Goal: Task Accomplishment & Management: Manage account settings

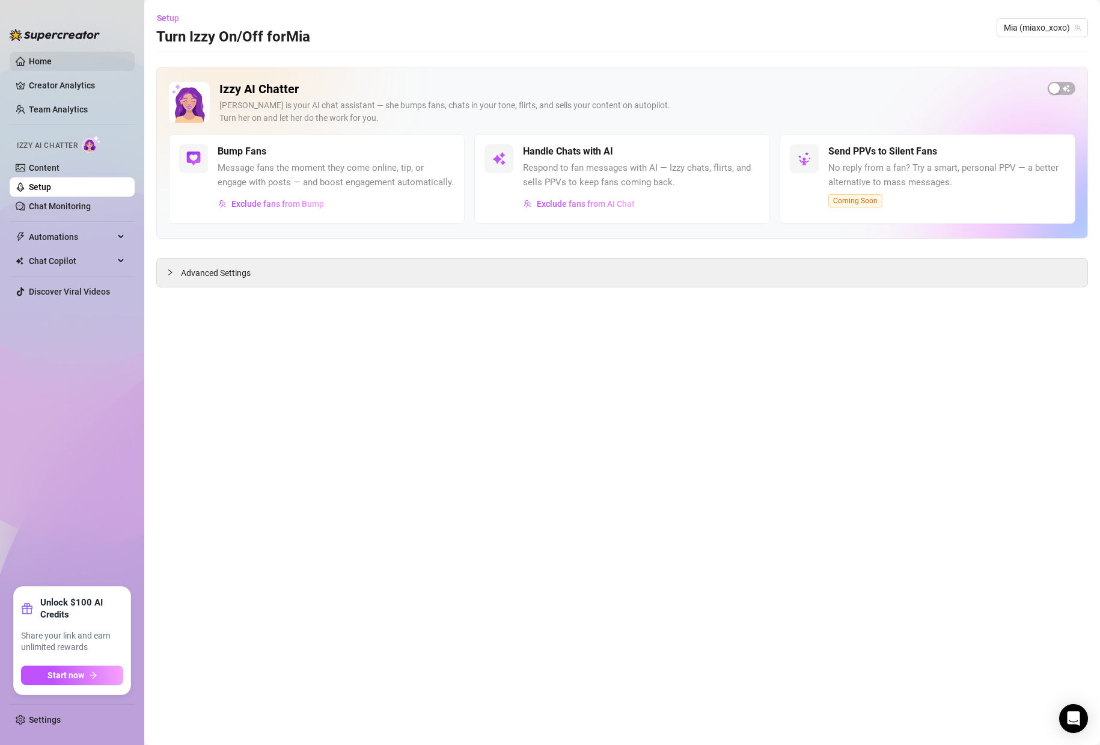
click at [37, 65] on link "Home" at bounding box center [40, 61] width 23 height 10
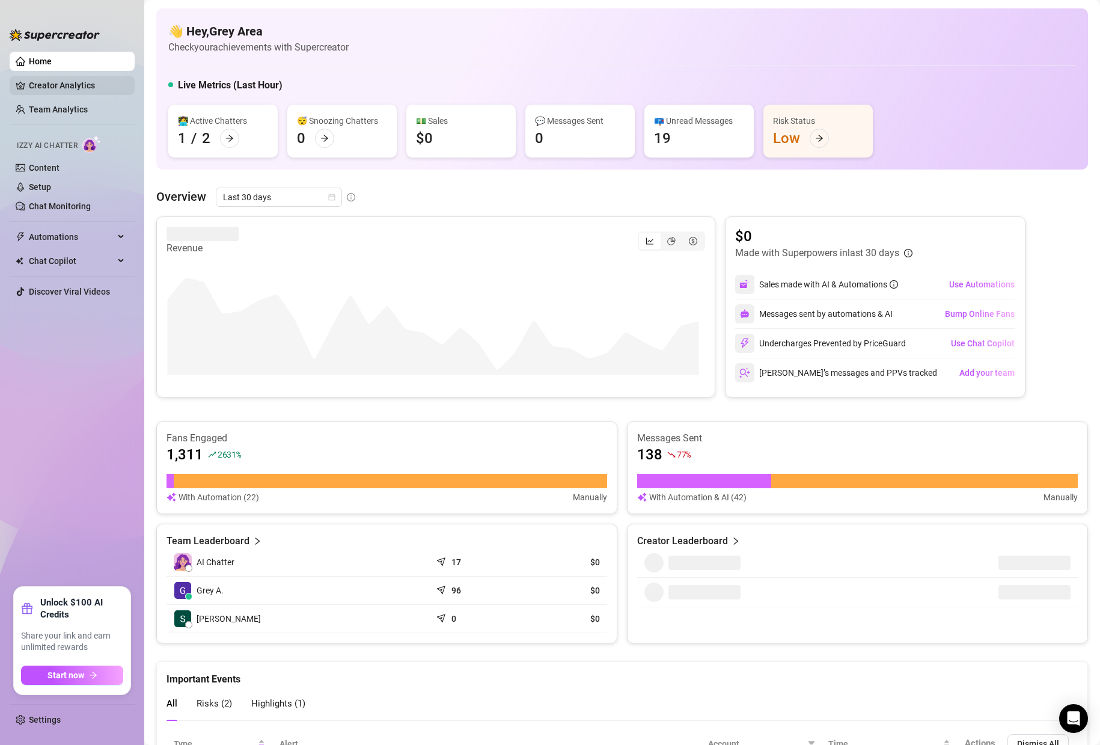
click at [53, 93] on link "Creator Analytics" at bounding box center [77, 85] width 96 height 19
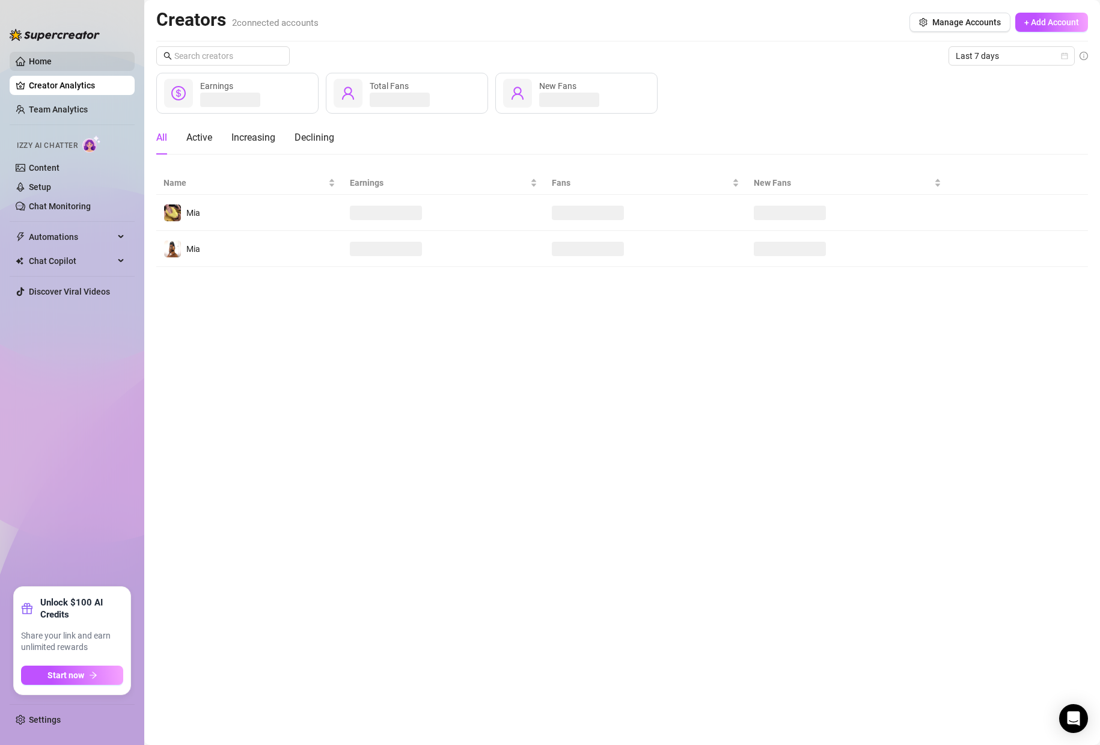
click at [52, 59] on link "Home" at bounding box center [40, 61] width 23 height 10
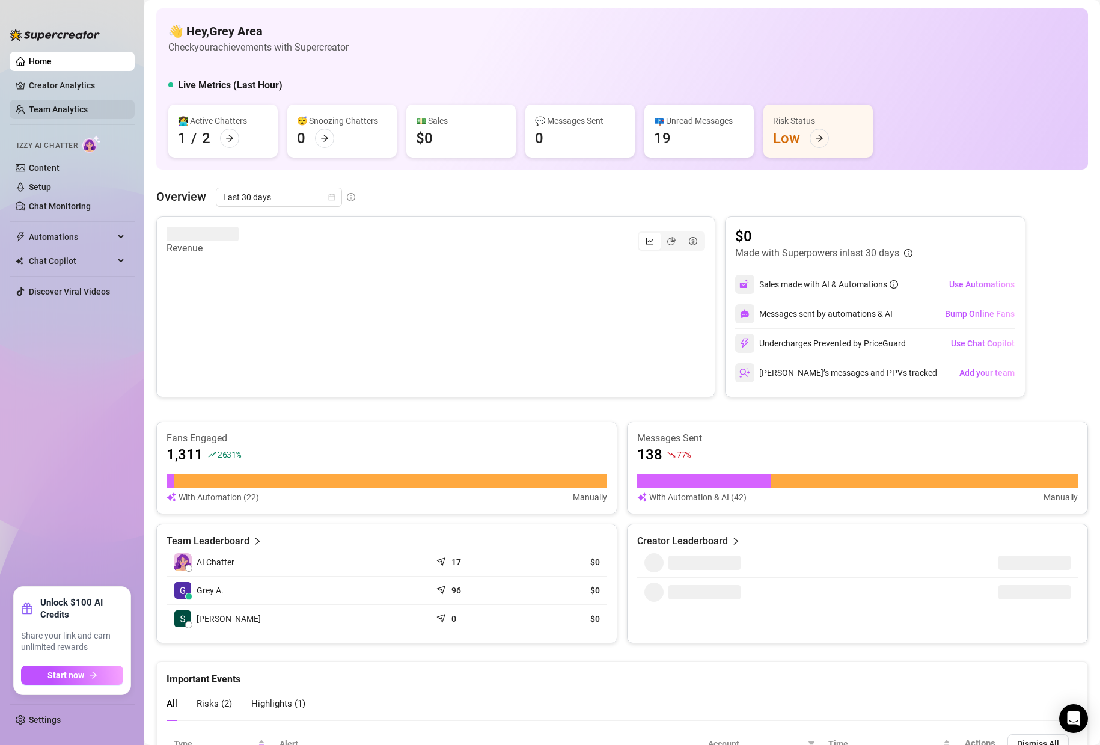
click at [46, 114] on link "Team Analytics" at bounding box center [58, 110] width 59 height 10
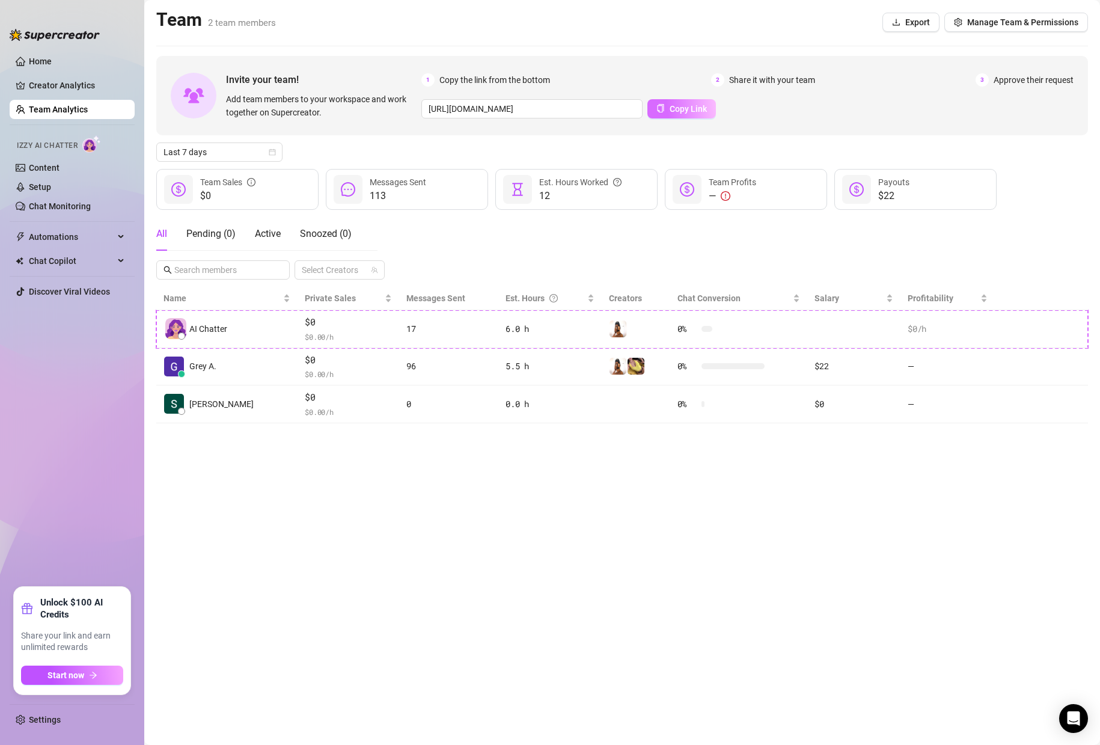
click at [701, 109] on span "Copy Link" at bounding box center [688, 109] width 37 height 10
click at [1008, 26] on span "Manage Team & Permissions" at bounding box center [1022, 22] width 111 height 10
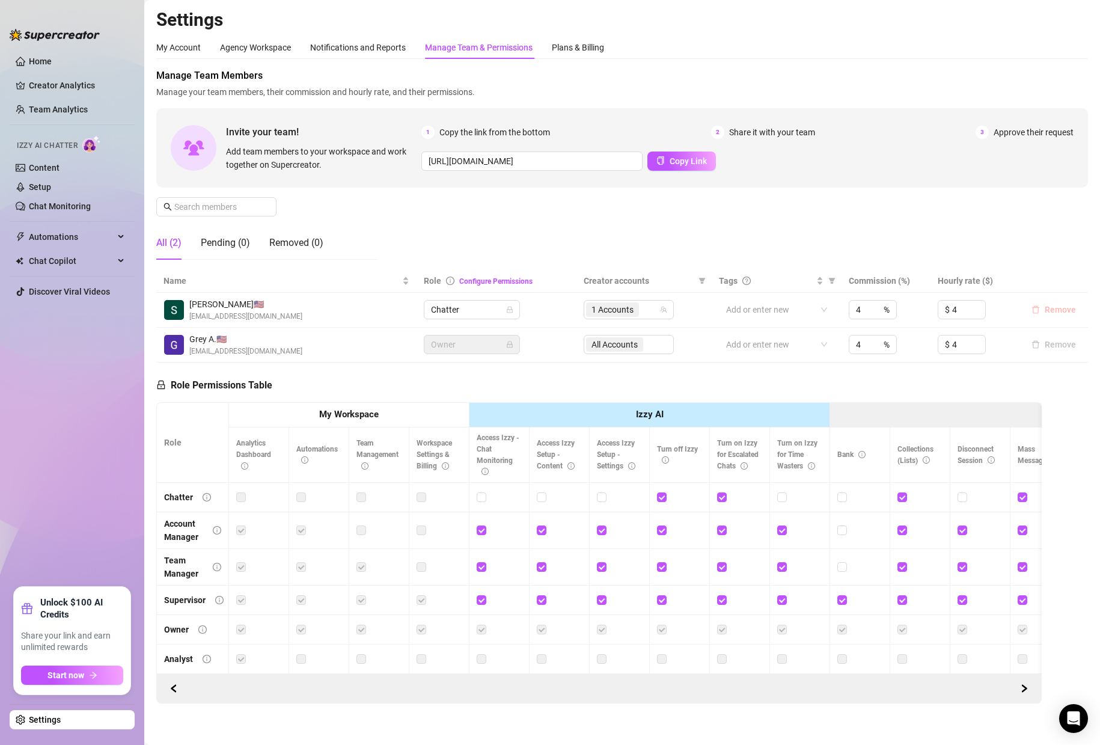
click at [1031, 309] on icon "delete" at bounding box center [1035, 309] width 8 height 8
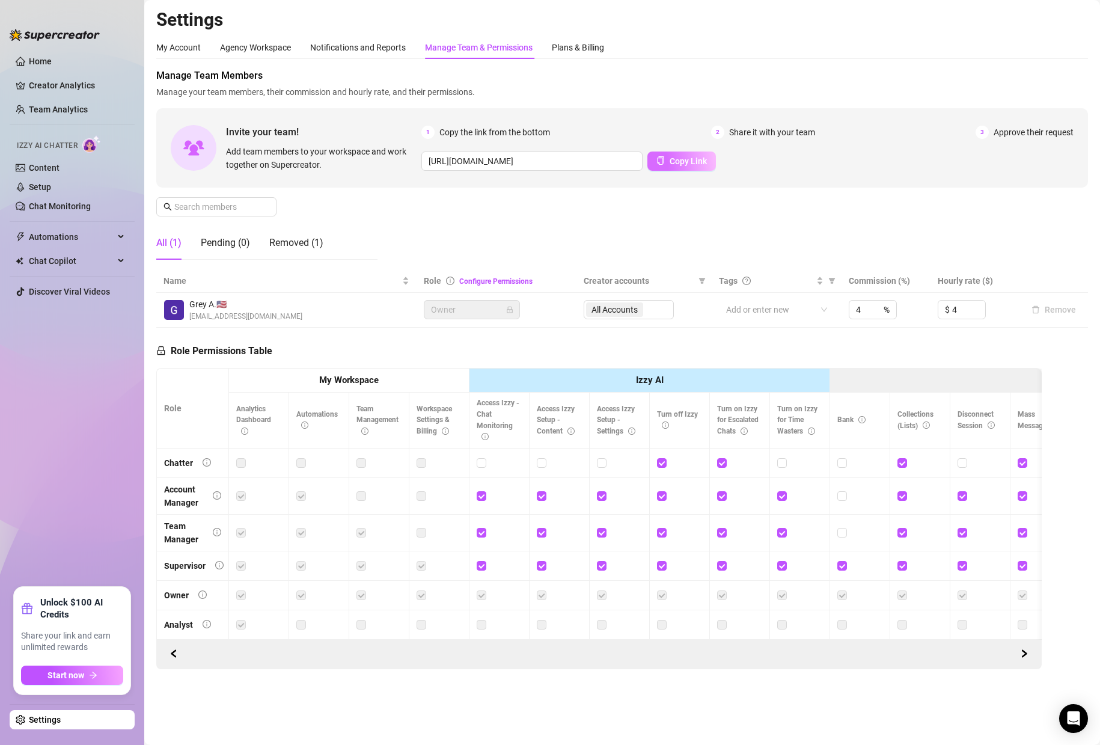
click at [671, 168] on button "Copy Link" at bounding box center [681, 160] width 69 height 19
click at [658, 157] on icon "copy" at bounding box center [660, 160] width 7 height 8
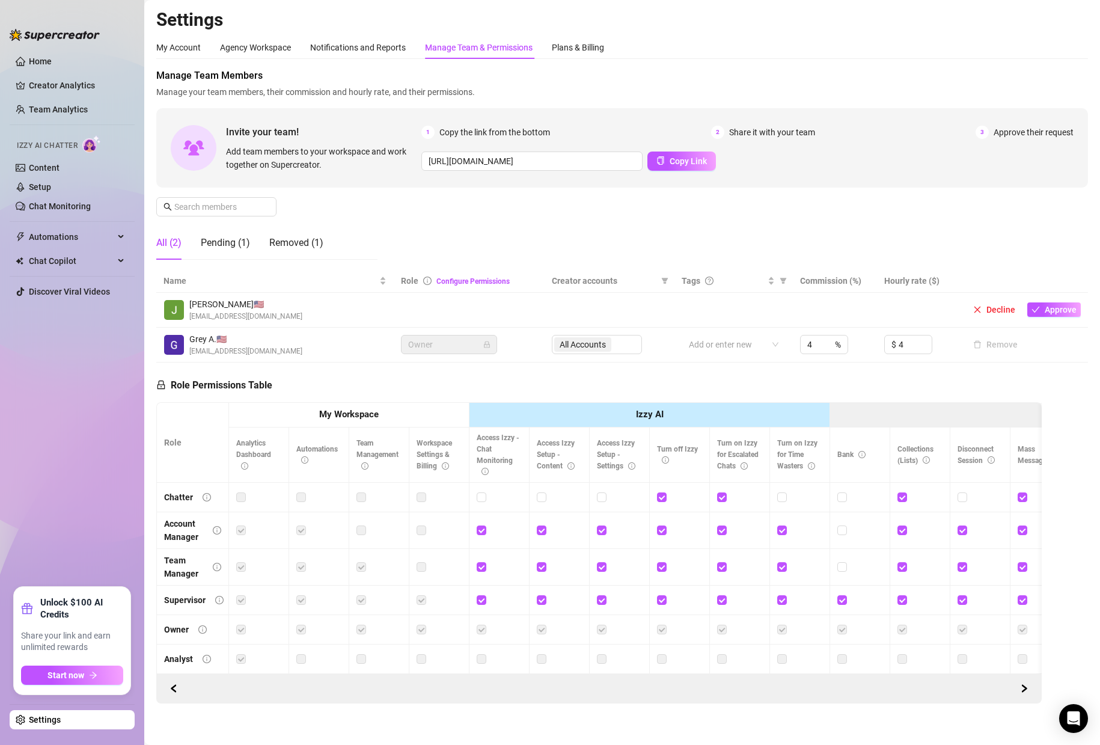
click at [557, 294] on td at bounding box center [608, 310] width 129 height 35
click at [1055, 311] on span "Approve" at bounding box center [1061, 310] width 32 height 10
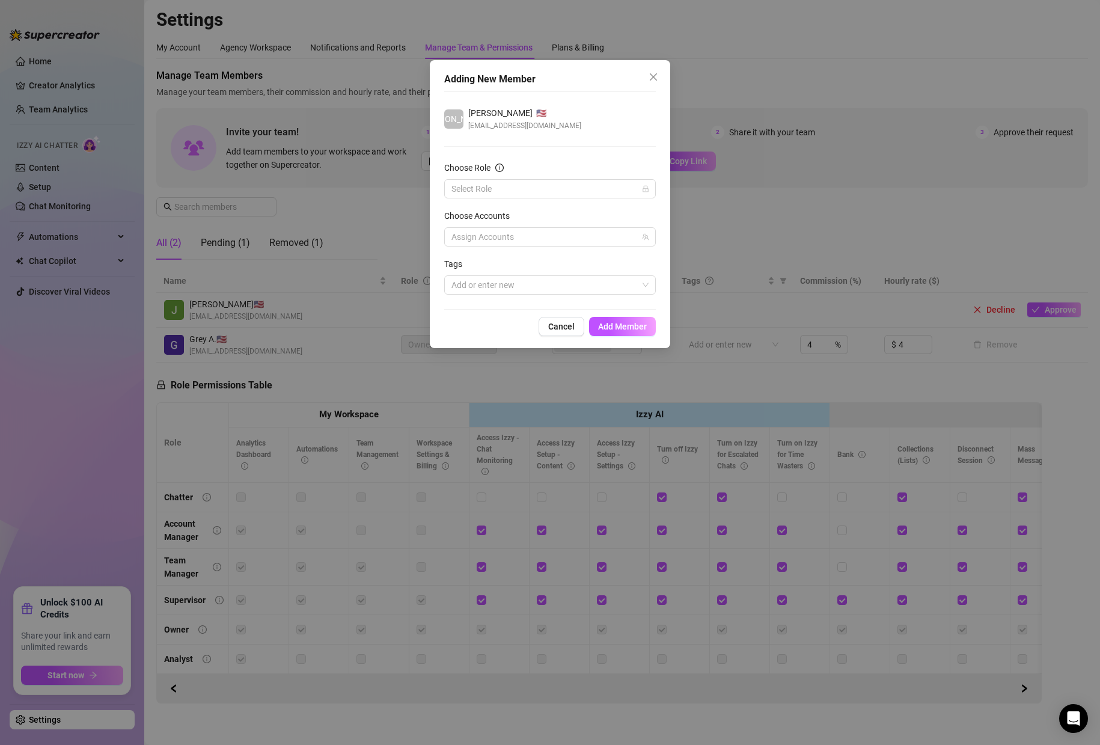
click at [573, 200] on form "Choose Role Select Role Choose Accounts Assign Accounts Tags Add or enter new" at bounding box center [550, 227] width 212 height 133
click at [568, 193] on input "Choose Role" at bounding box center [544, 189] width 186 height 18
click at [566, 201] on div "Chatter Account Manager Team Manager Supervisor Owner Owner Owner Analyst" at bounding box center [550, 261] width 212 height 120
click at [550, 204] on div "Chatter" at bounding box center [550, 212] width 207 height 19
click at [549, 240] on div at bounding box center [544, 236] width 194 height 17
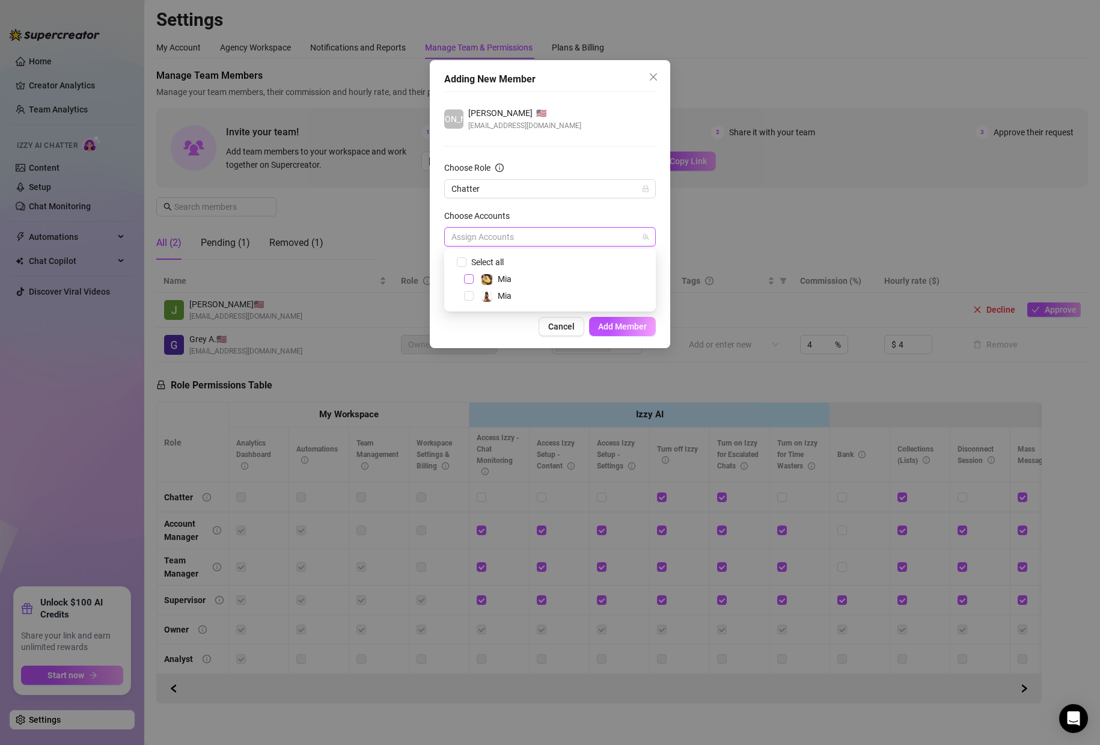
click at [466, 279] on span "Select tree node" at bounding box center [469, 279] width 10 height 10
click at [502, 207] on form "Choose Role Chatter Choose Accounts 1 Accounts Tags Add or enter new" at bounding box center [550, 227] width 212 height 133
click at [582, 280] on div at bounding box center [544, 284] width 194 height 17
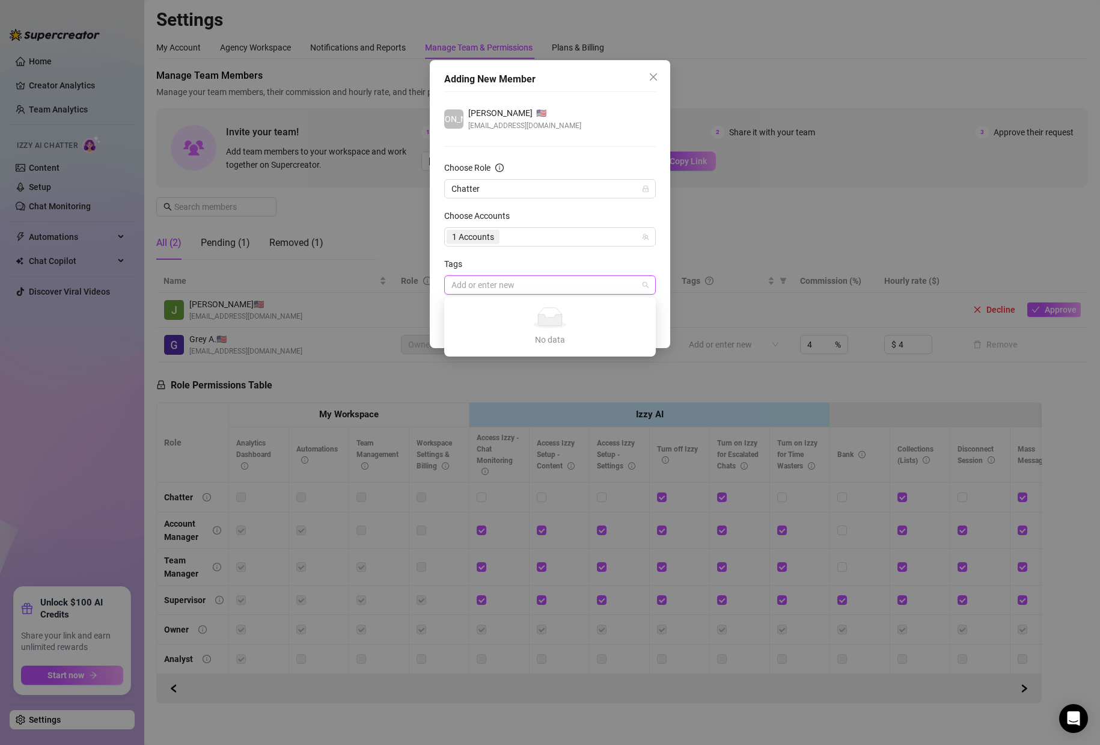
click at [581, 273] on div "Tags" at bounding box center [550, 266] width 212 height 18
click at [609, 327] on span "Add Member" at bounding box center [622, 327] width 49 height 10
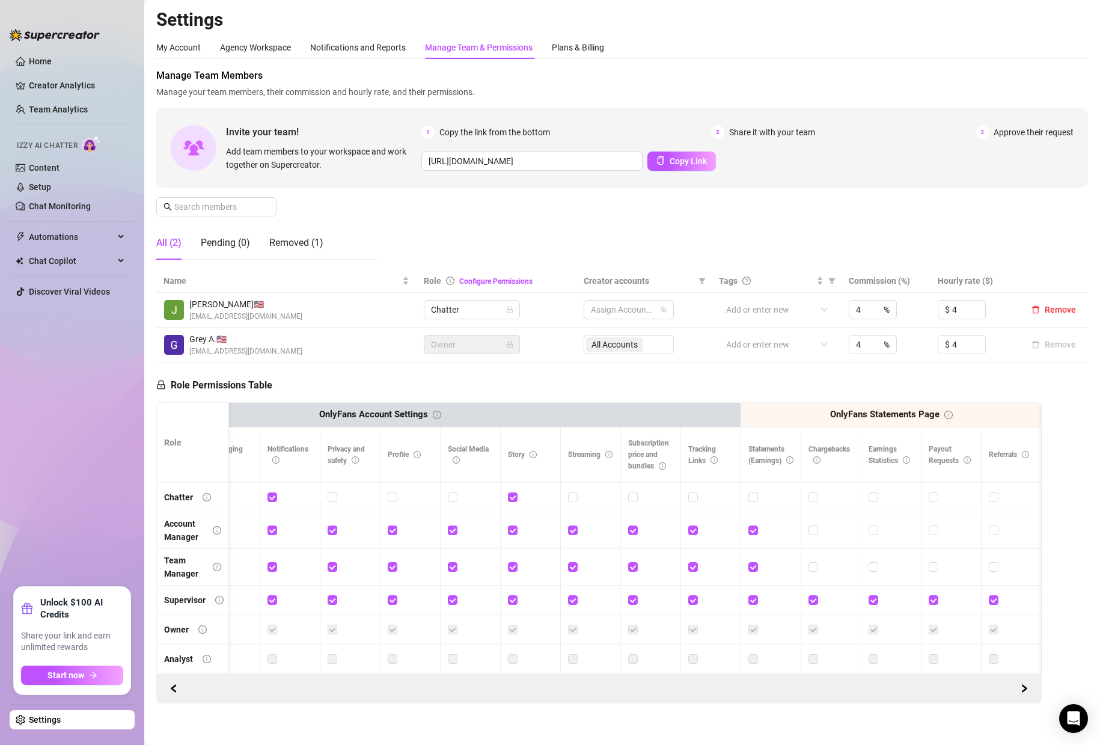
click at [61, 724] on link "Settings" at bounding box center [45, 720] width 32 height 10
click at [61, 719] on link "Settings" at bounding box center [45, 720] width 32 height 10
click at [29, 721] on link "Settings" at bounding box center [45, 720] width 32 height 10
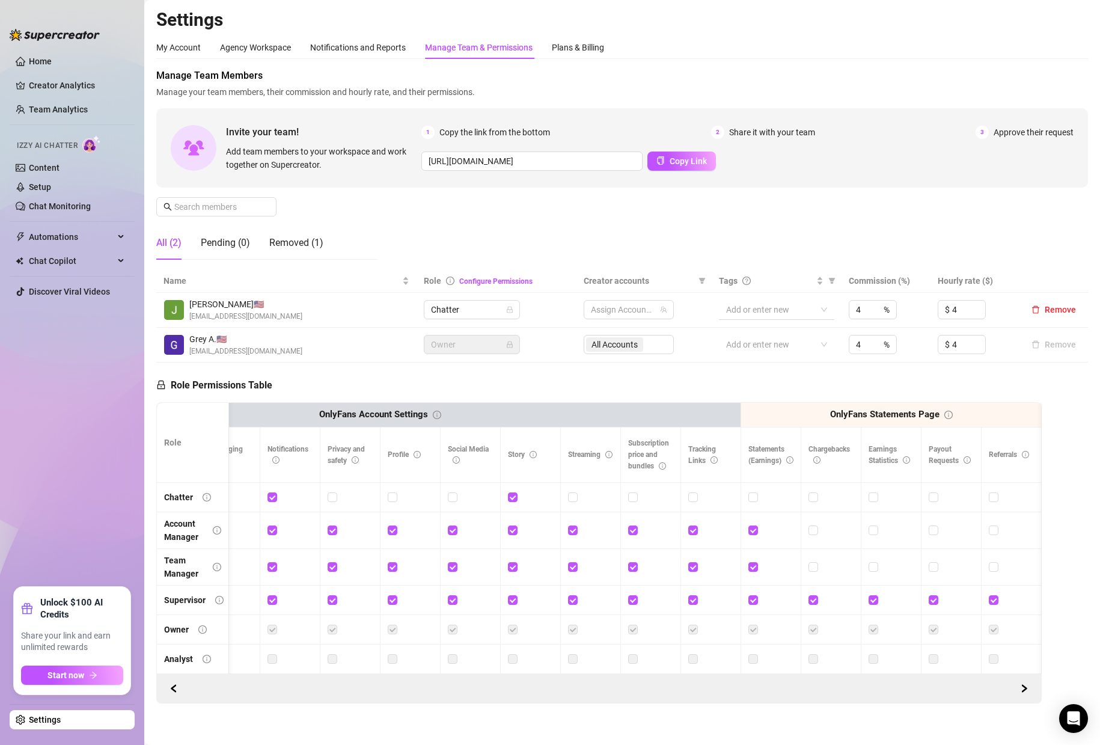
click at [758, 316] on div at bounding box center [770, 309] width 98 height 17
click at [758, 307] on div at bounding box center [770, 309] width 98 height 17
click at [615, 308] on div at bounding box center [622, 309] width 73 height 17
click at [602, 352] on span "Select tree node" at bounding box center [604, 352] width 10 height 10
click at [535, 237] on div "Manage Team Members Manage your team members, their commission and hourly rate,…" at bounding box center [622, 169] width 932 height 201
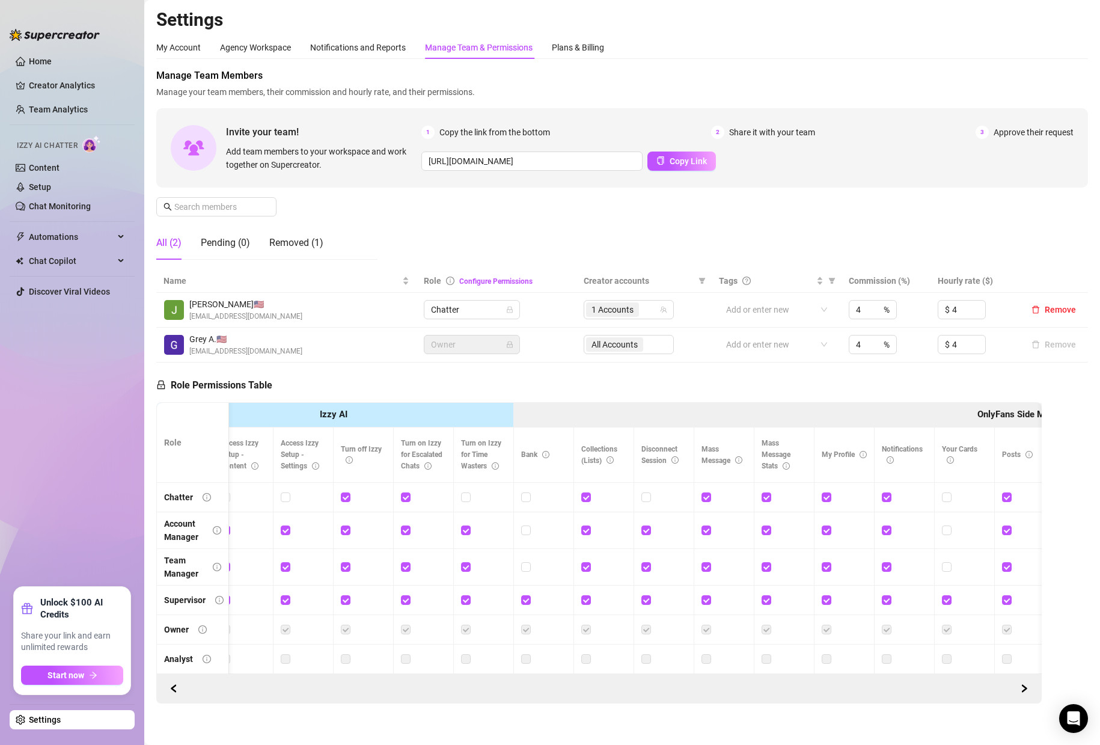
scroll to position [0, 337]
